Goal: Transaction & Acquisition: Subscribe to service/newsletter

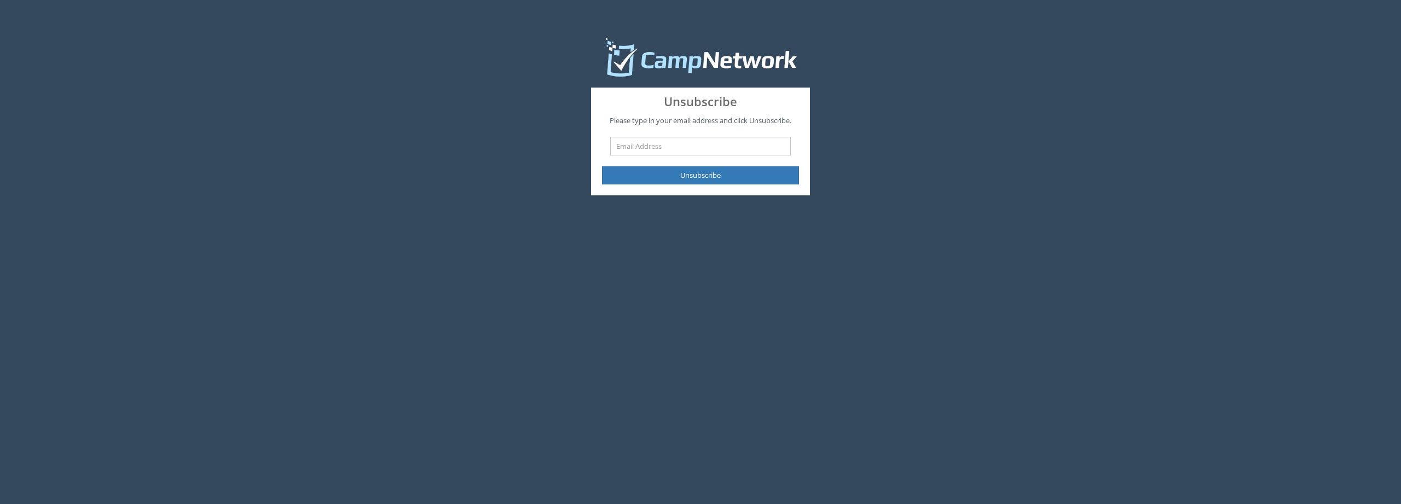
click at [676, 148] on input "text" at bounding box center [700, 146] width 181 height 19
type input "[EMAIL_ADDRESS][DOMAIN_NAME]"
click at [688, 178] on button "Unsubscribe" at bounding box center [700, 175] width 197 height 18
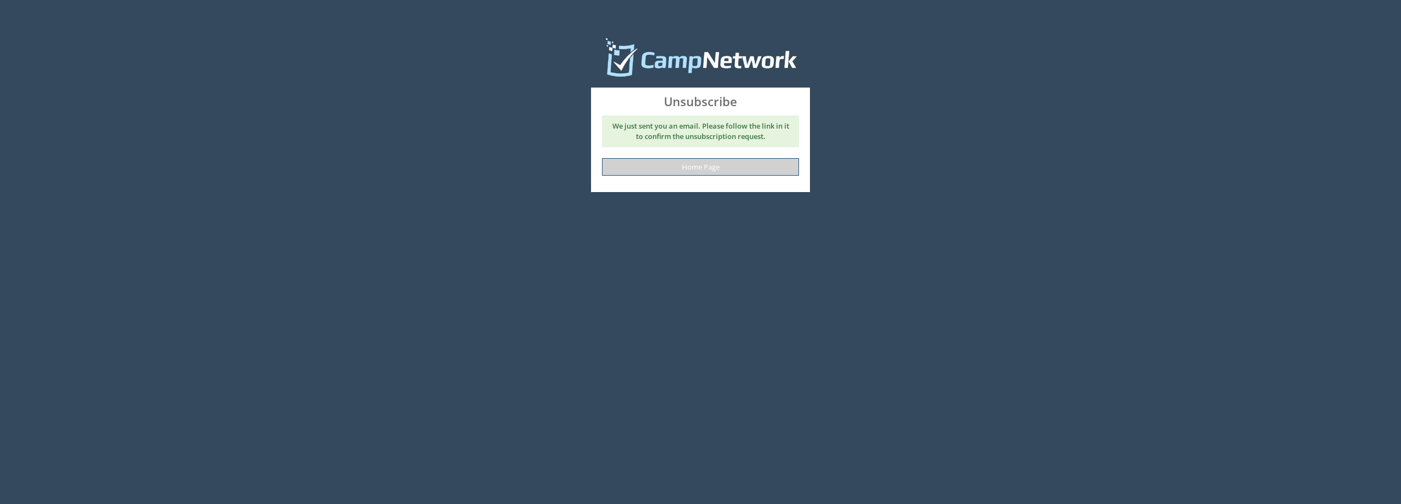
click at [688, 169] on link "Home Page" at bounding box center [700, 167] width 197 height 18
